Goal: Information Seeking & Learning: Learn about a topic

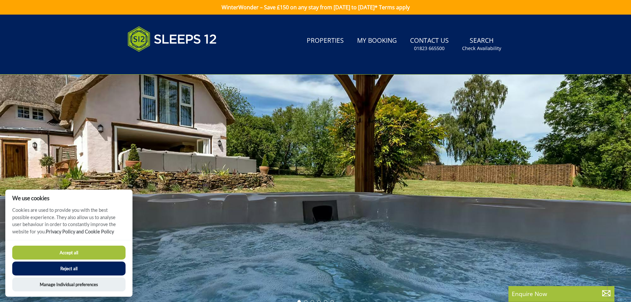
click at [91, 251] on button "Accept all" at bounding box center [68, 252] width 113 height 14
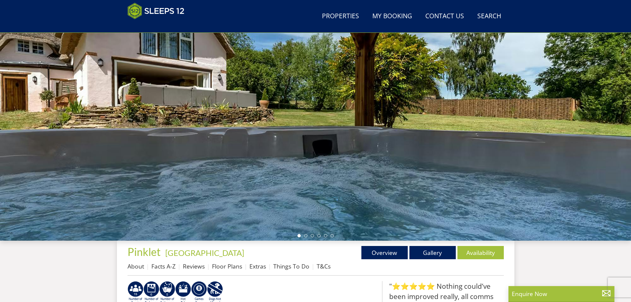
scroll to position [39, 0]
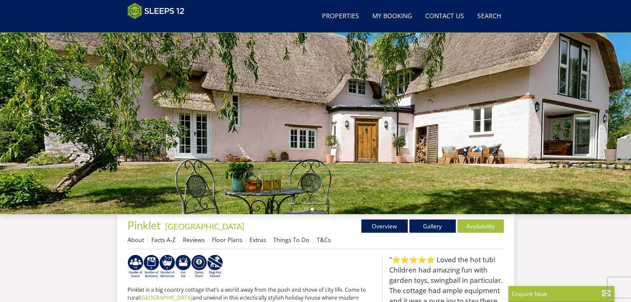
scroll to position [79, 0]
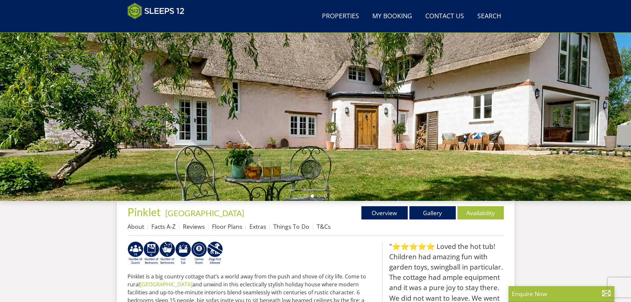
click at [594, 116] on div at bounding box center [315, 85] width 631 height 232
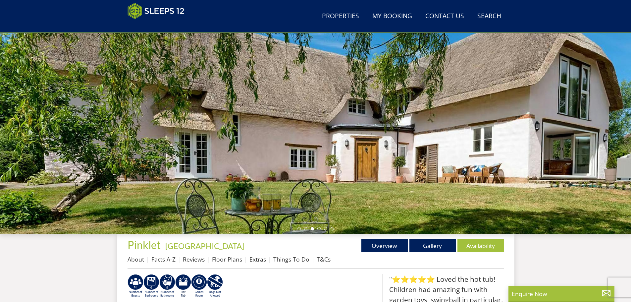
scroll to position [45, 0]
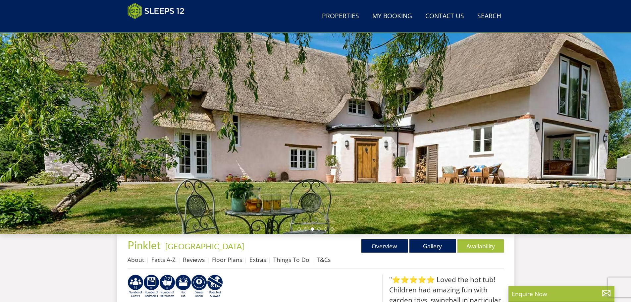
click at [316, 169] on div at bounding box center [315, 118] width 631 height 232
click at [320, 229] on li at bounding box center [318, 228] width 3 height 3
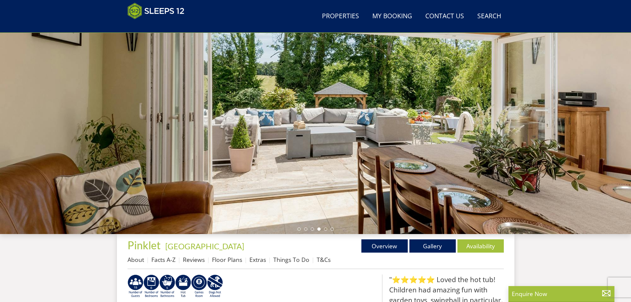
click at [327, 230] on ul at bounding box center [315, 228] width 36 height 3
click at [325, 229] on li at bounding box center [325, 228] width 3 height 3
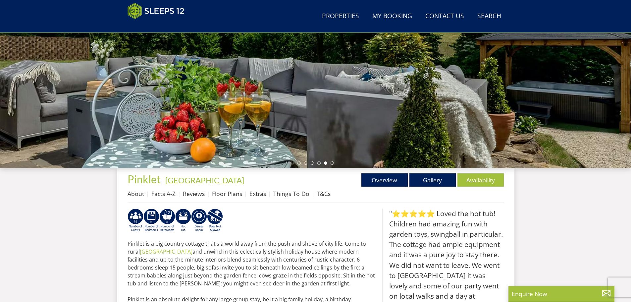
scroll to position [112, 0]
click at [200, 192] on link "Reviews" at bounding box center [194, 193] width 22 height 8
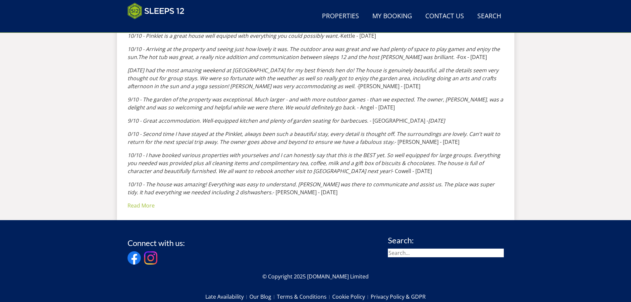
scroll to position [311, 0]
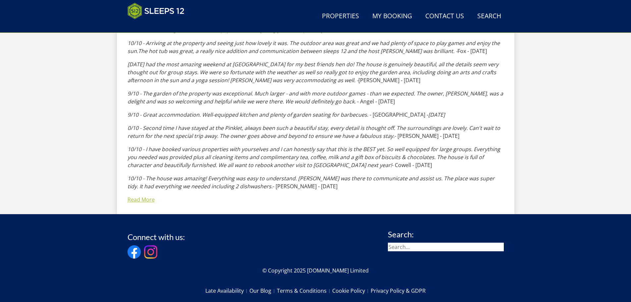
click at [147, 198] on link "Read More" at bounding box center [141, 199] width 27 height 7
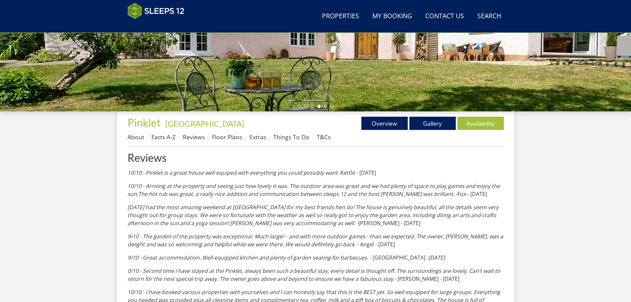
scroll to position [79, 0]
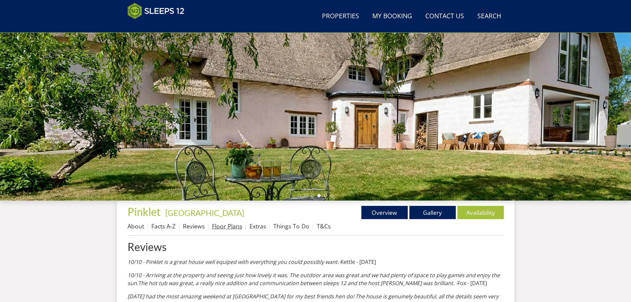
click at [219, 227] on link "Floor Plans" at bounding box center [227, 226] width 30 height 8
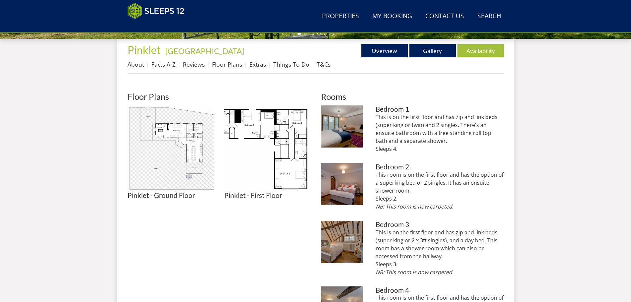
scroll to position [247, 0]
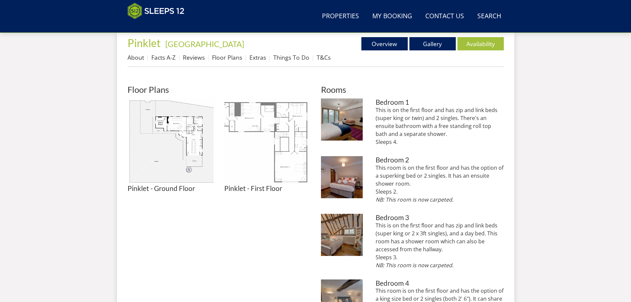
click at [287, 130] on img at bounding box center [267, 141] width 86 height 86
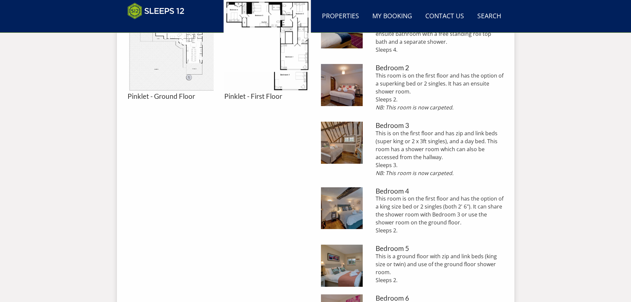
scroll to position [347, 0]
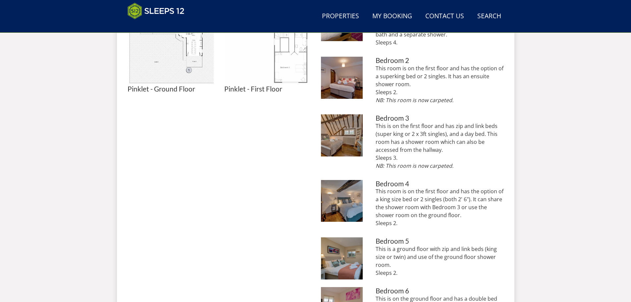
click at [297, 64] on img at bounding box center [267, 42] width 86 height 86
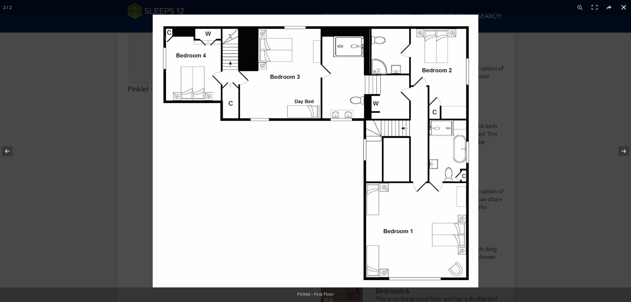
click at [623, 9] on button at bounding box center [623, 7] width 15 height 15
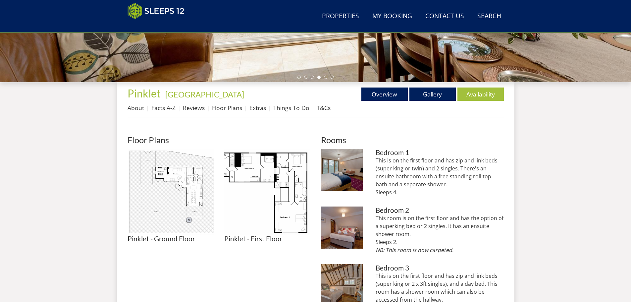
scroll to position [214, 0]
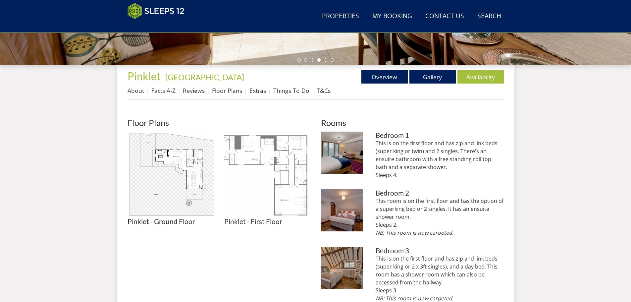
click at [281, 158] on img at bounding box center [267, 175] width 86 height 86
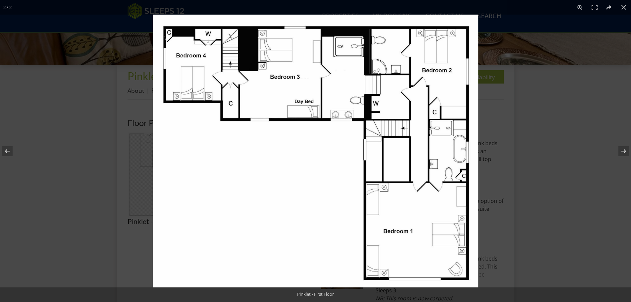
click at [207, 33] on img at bounding box center [316, 151] width 326 height 273
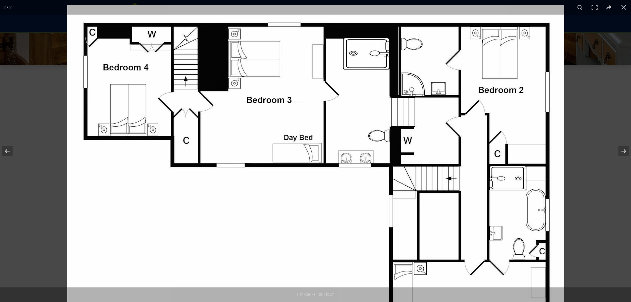
click at [153, 36] on img at bounding box center [315, 213] width 497 height 416
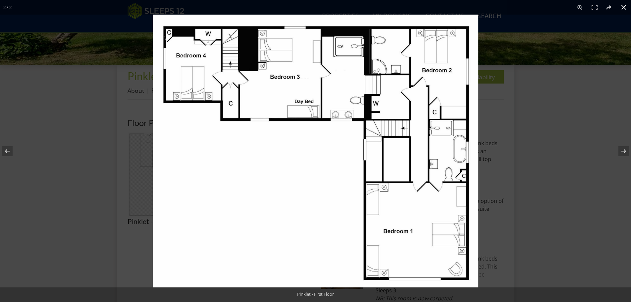
click at [624, 8] on button at bounding box center [623, 7] width 15 height 15
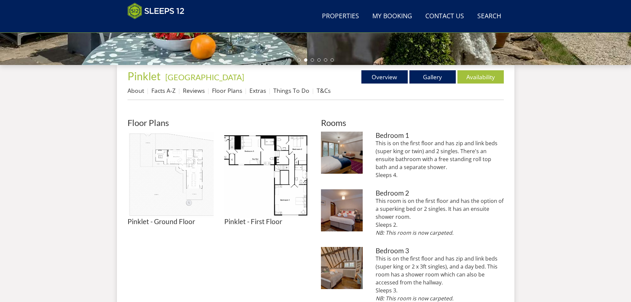
click at [180, 157] on img at bounding box center [171, 175] width 86 height 86
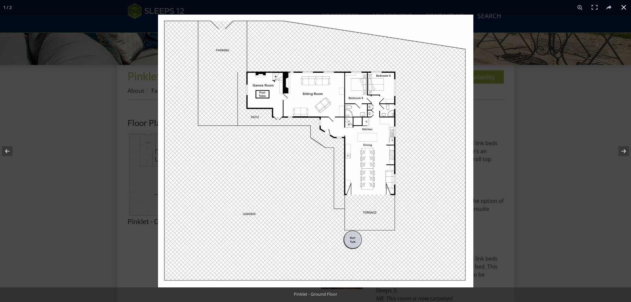
click at [623, 10] on button at bounding box center [623, 7] width 15 height 15
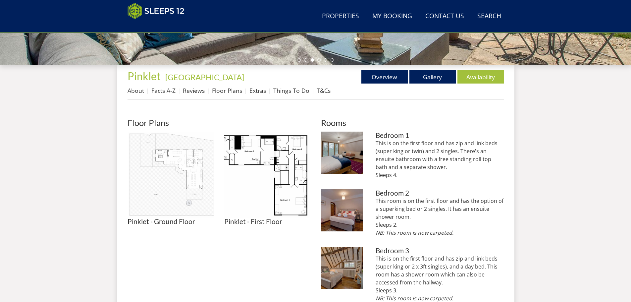
click at [197, 159] on img at bounding box center [171, 175] width 86 height 86
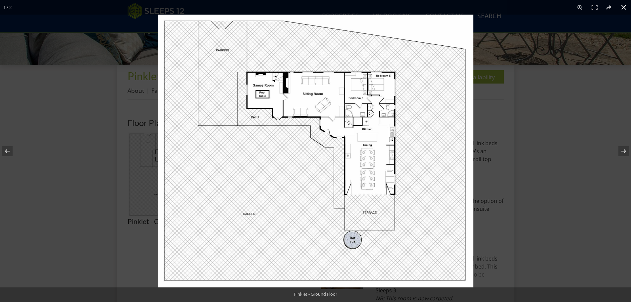
click at [624, 9] on button at bounding box center [623, 7] width 15 height 15
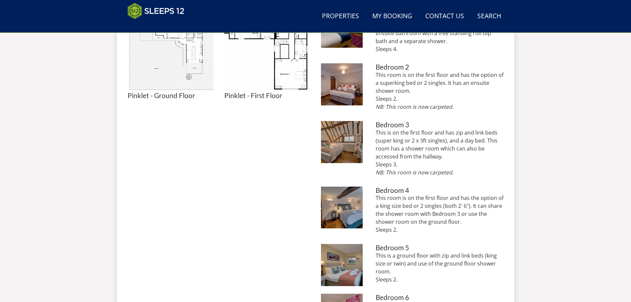
scroll to position [347, 0]
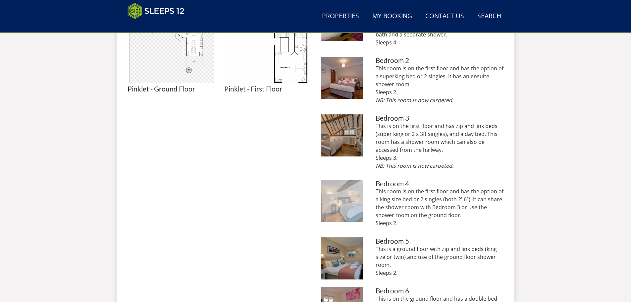
click at [343, 195] on img at bounding box center [342, 201] width 42 height 42
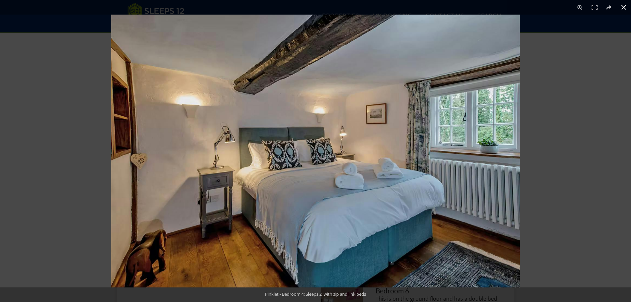
click at [623, 8] on button at bounding box center [623, 7] width 15 height 15
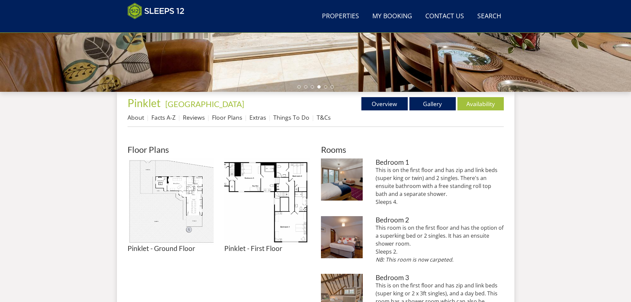
scroll to position [148, 0]
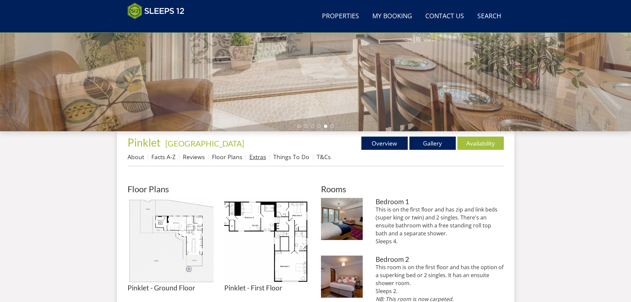
click at [259, 157] on link "Extras" at bounding box center [257, 157] width 17 height 8
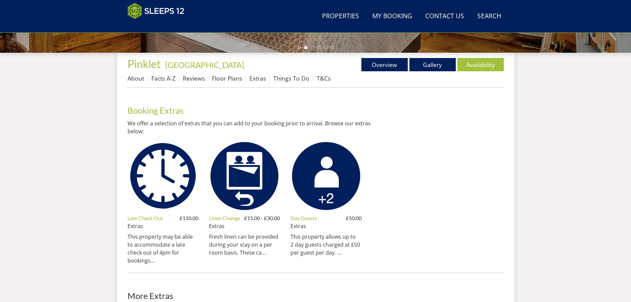
scroll to position [214, 0]
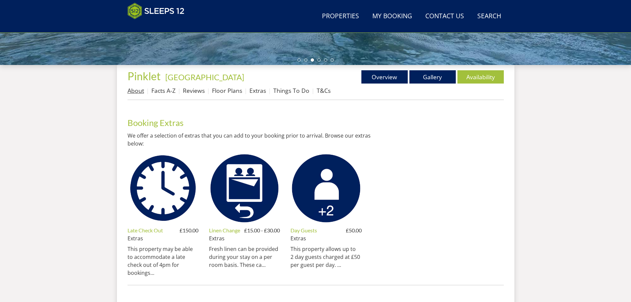
click at [136, 90] on link "About" at bounding box center [136, 90] width 17 height 8
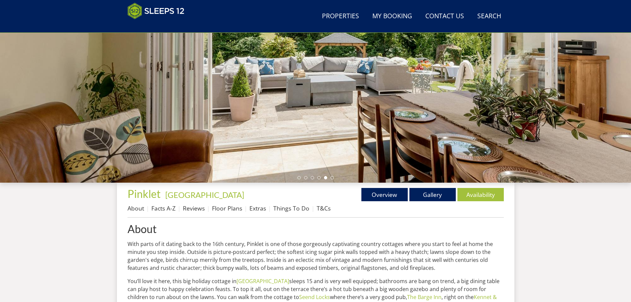
scroll to position [80, 0]
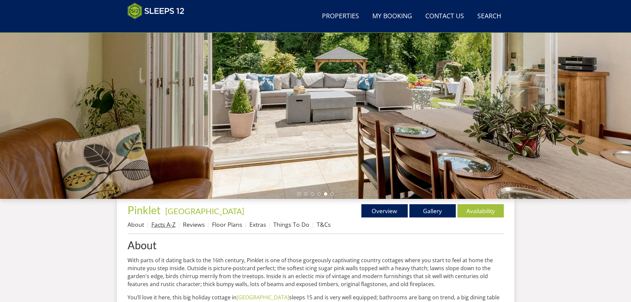
click at [166, 225] on link "Facts A-Z" at bounding box center [163, 224] width 24 height 8
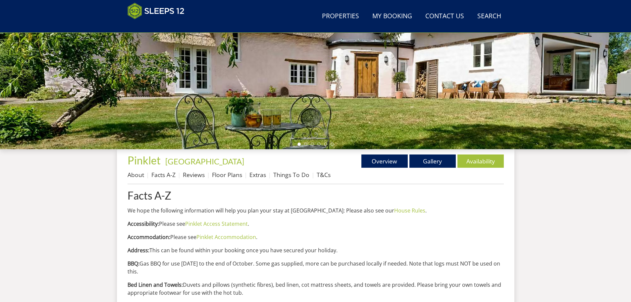
scroll to position [114, 0]
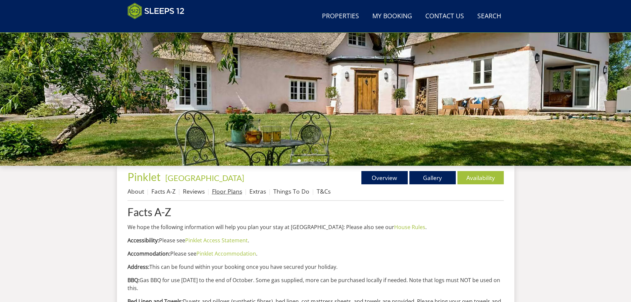
click at [227, 189] on link "Floor Plans" at bounding box center [227, 191] width 30 height 8
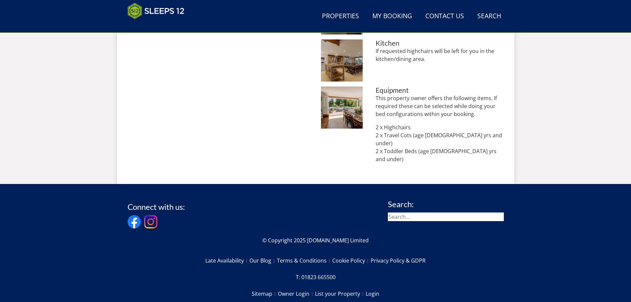
scroll to position [645, 0]
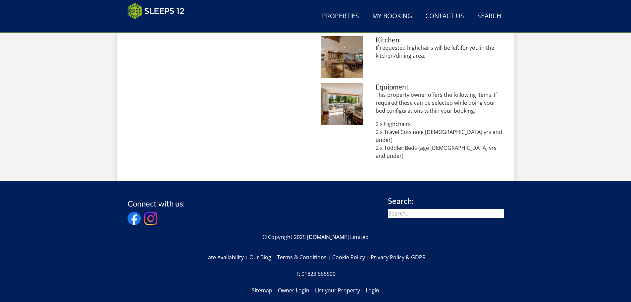
click at [411, 209] on input "search" at bounding box center [446, 213] width 116 height 9
type input "toilets"
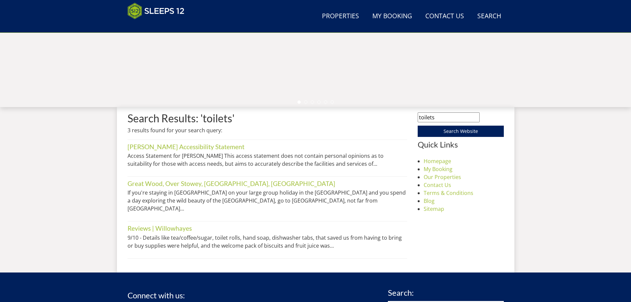
scroll to position [176, 0]
